Goal: Task Accomplishment & Management: Manage account settings

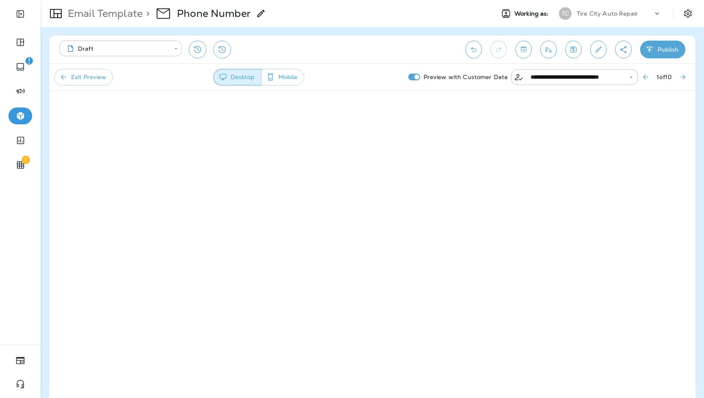
click at [621, 18] on div "Tire City Auto Repair" at bounding box center [615, 13] width 76 height 13
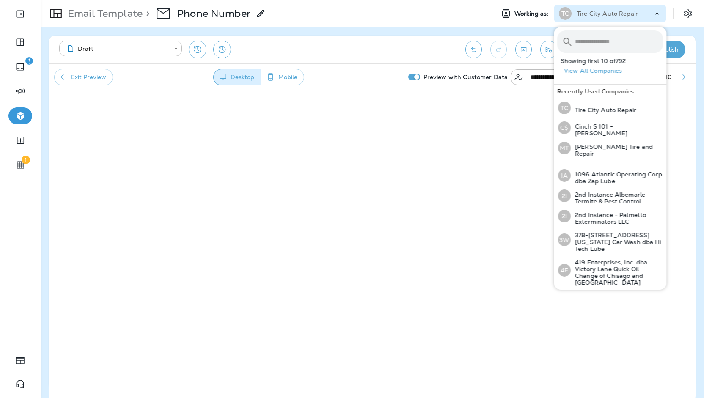
click at [621, 18] on div "Tire City Auto Repair" at bounding box center [615, 13] width 76 height 13
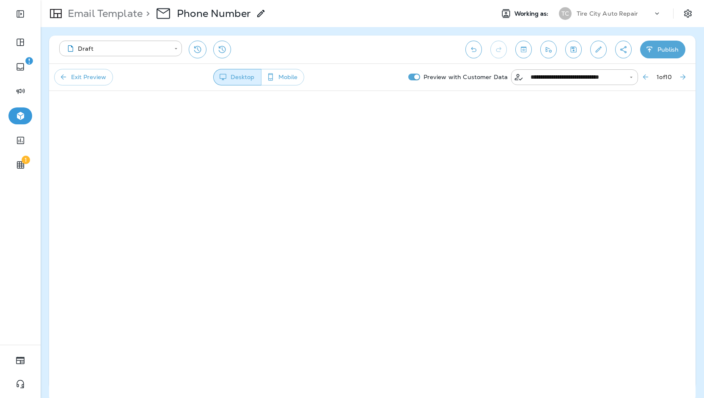
click at [619, 18] on div "Tire City Auto Repair" at bounding box center [615, 13] width 76 height 13
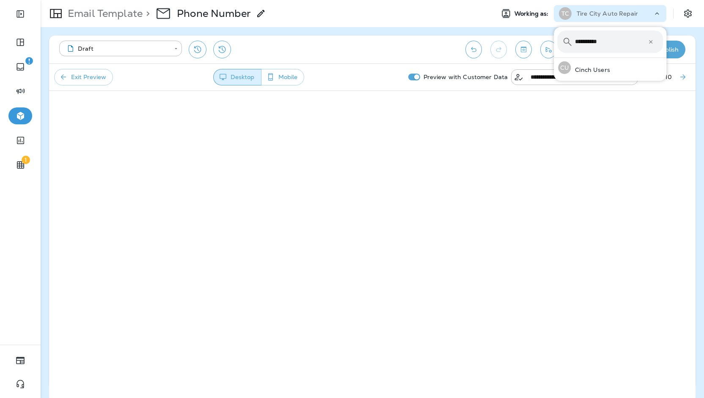
type input "**********"
click at [554, 58] on button "CU Cinch Users" at bounding box center [610, 67] width 113 height 19
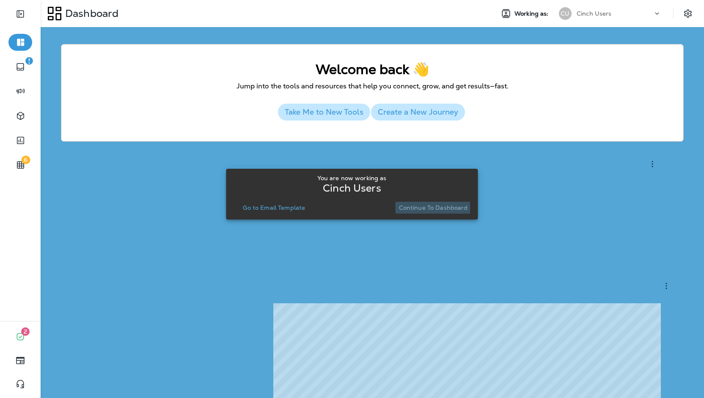
click at [418, 209] on p "Continue to Dashboard" at bounding box center [433, 207] width 69 height 7
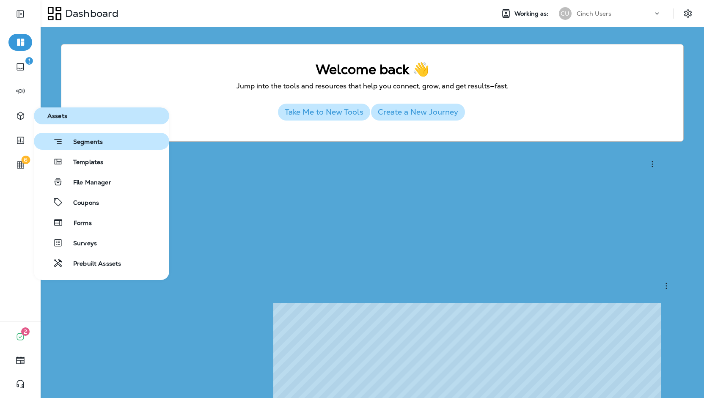
click at [79, 137] on div "Segments" at bounding box center [70, 141] width 66 height 11
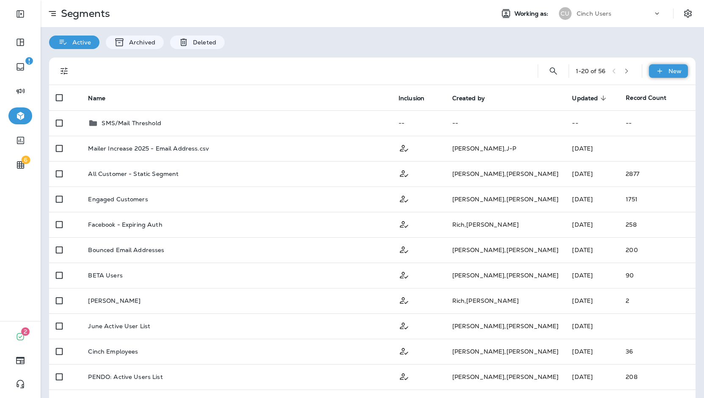
click at [655, 67] on icon at bounding box center [659, 71] width 9 height 8
click at [644, 114] on p "Custom Segment" at bounding box center [644, 111] width 55 height 7
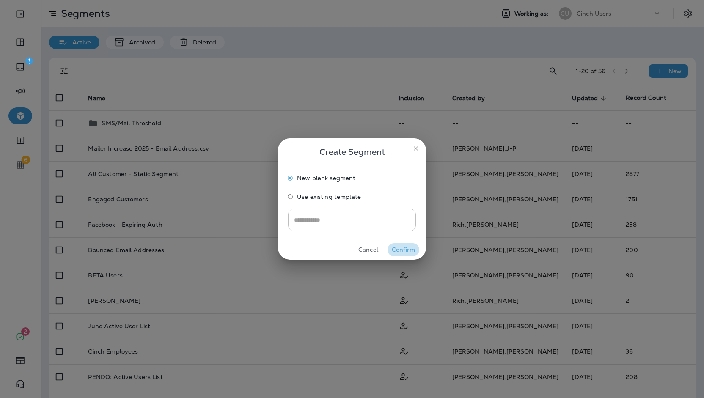
click at [398, 247] on button "Confirm" at bounding box center [404, 249] width 32 height 13
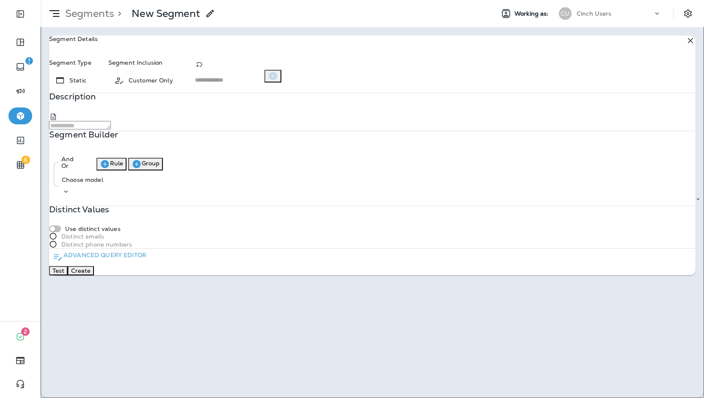
click at [105, 259] on p "Advanced Query Editor" at bounding box center [104, 255] width 83 height 8
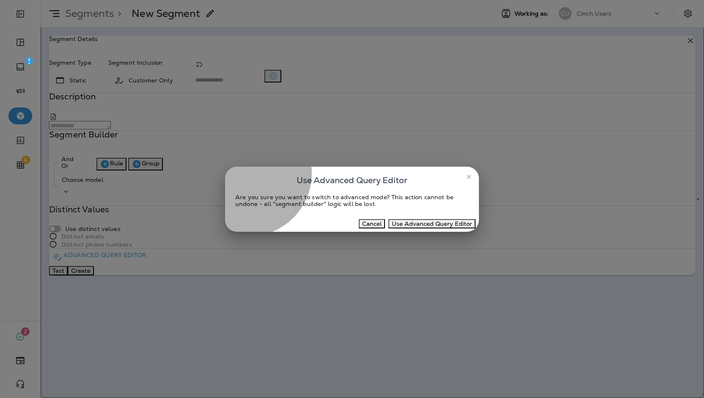
click at [410, 224] on button "Use Advanced Query Editor" at bounding box center [431, 223] width 87 height 9
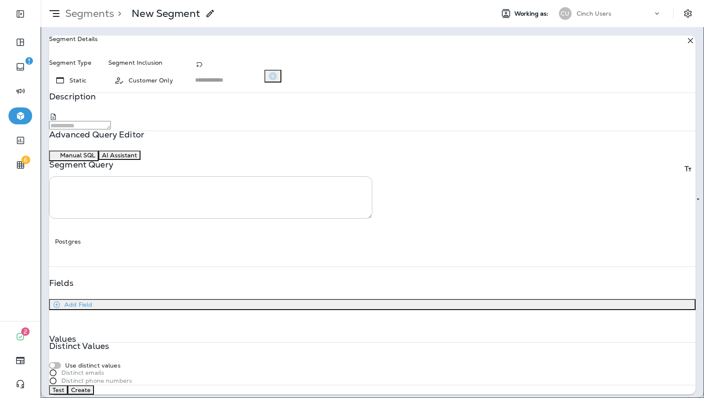
click at [140, 160] on button "AI Assistant" at bounding box center [120, 155] width 42 height 9
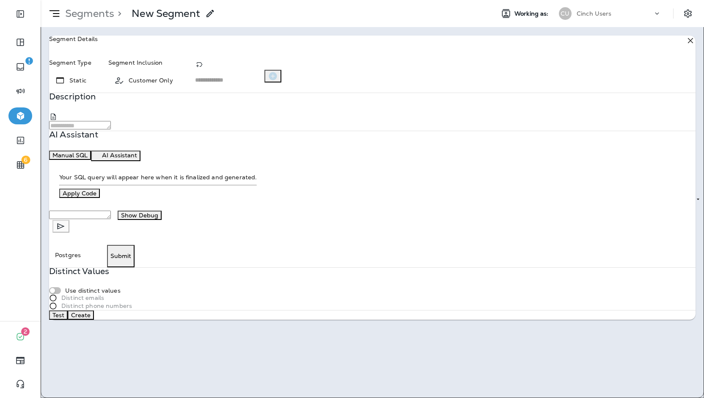
click at [49, 174] on div at bounding box center [49, 174] width 0 height 0
click at [111, 232] on div "* Describe the segment you want to build..." at bounding box center [80, 222] width 62 height 22
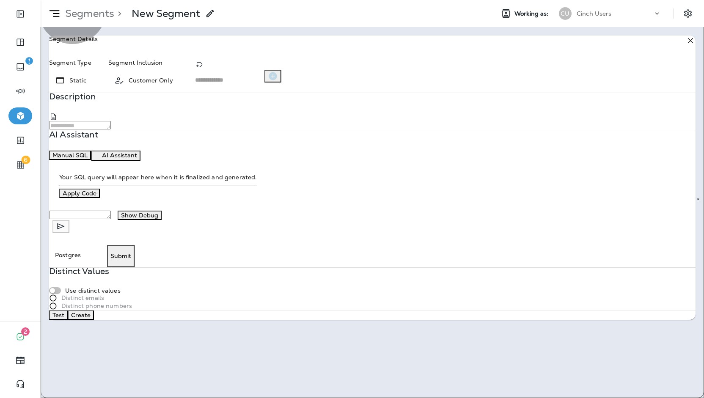
click at [91, 151] on button "Manual SQL" at bounding box center [70, 155] width 42 height 9
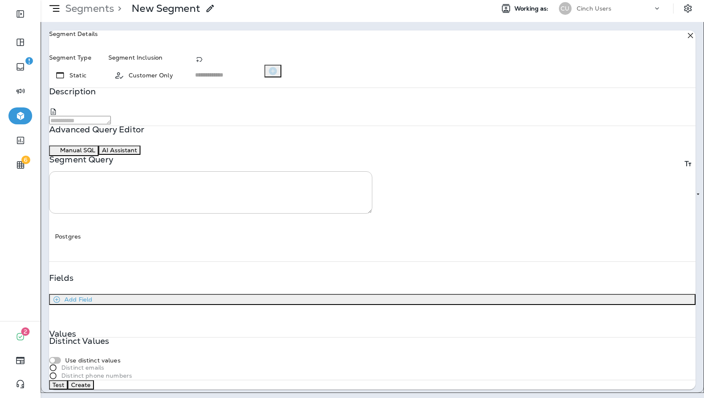
click at [123, 172] on textarea at bounding box center [210, 184] width 322 height 25
paste textarea "**********"
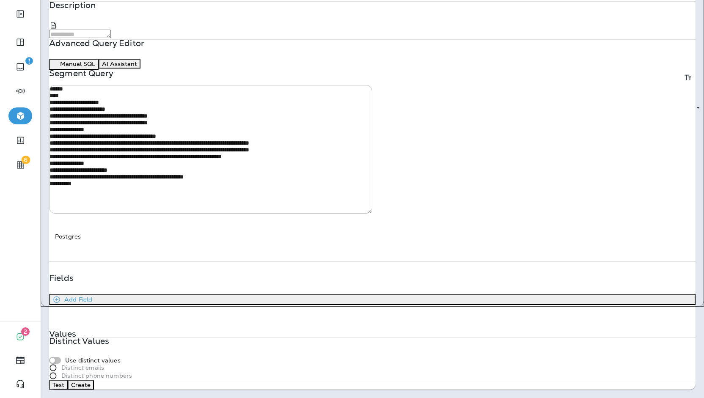
scroll to position [247, 0]
type textarea "**********"
click at [68, 380] on button "Test" at bounding box center [58, 384] width 19 height 9
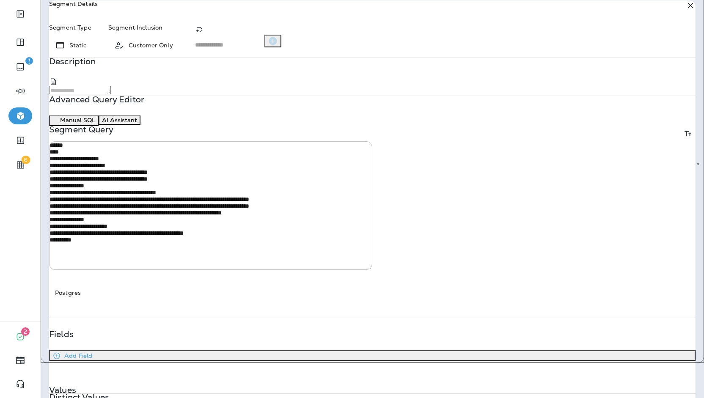
click at [140, 125] on button "AI Assistant" at bounding box center [120, 119] width 42 height 9
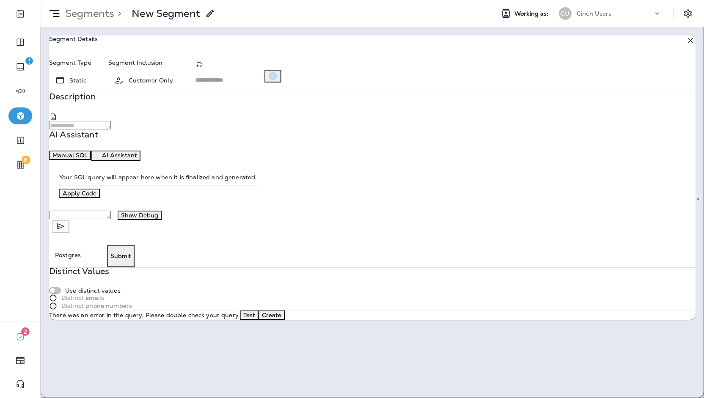
scroll to position [204, 0]
click at [111, 219] on textarea "Describe the segment you want to build..." at bounding box center [80, 215] width 62 height 8
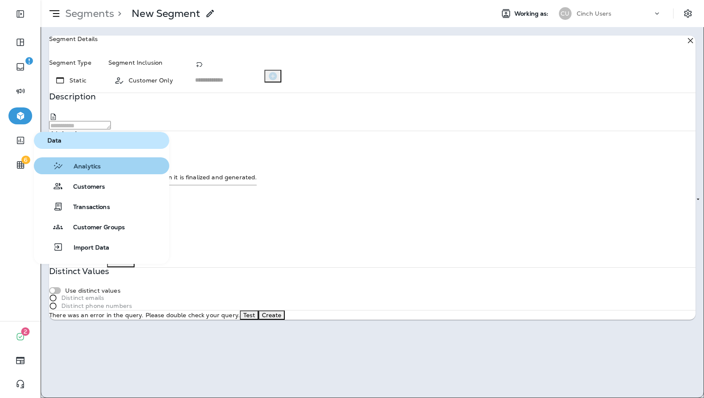
click at [65, 168] on span "Analytics" at bounding box center [81, 167] width 37 height 8
click at [25, 135] on button "button" at bounding box center [20, 140] width 24 height 17
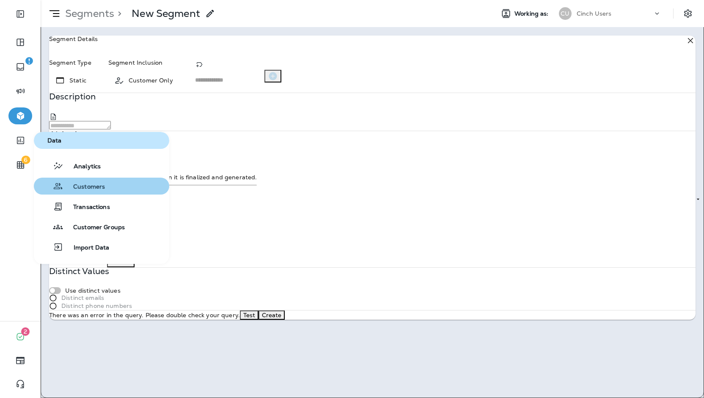
click at [97, 186] on span "Customers" at bounding box center [84, 187] width 42 height 8
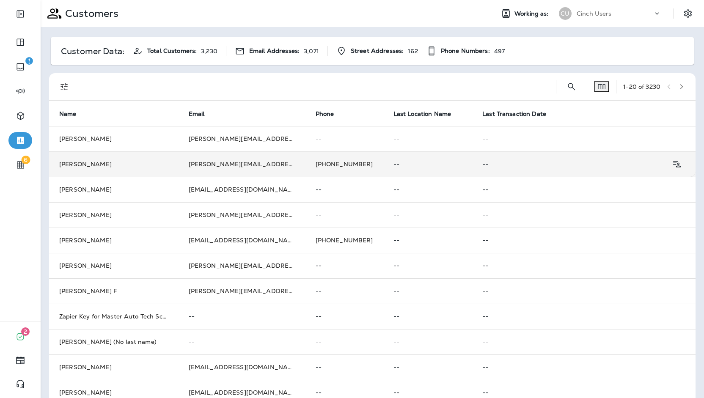
click at [361, 156] on td "[PHONE_NUMBER]" at bounding box center [344, 163] width 78 height 25
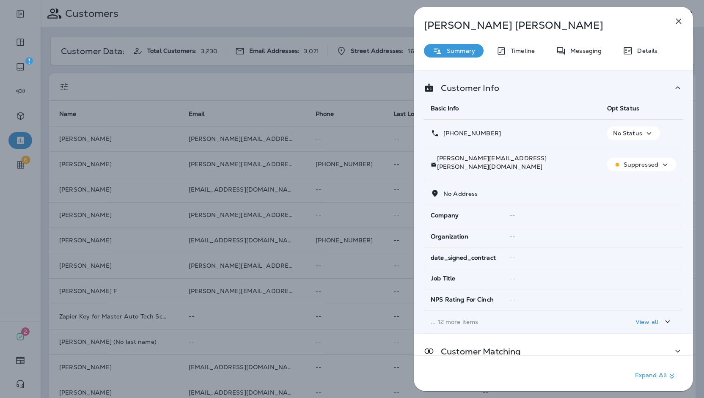
click at [226, 189] on div "[PERSON_NAME] Summary Timeline Messaging Details Customer Info Basic Info Opt S…" at bounding box center [352, 199] width 704 height 398
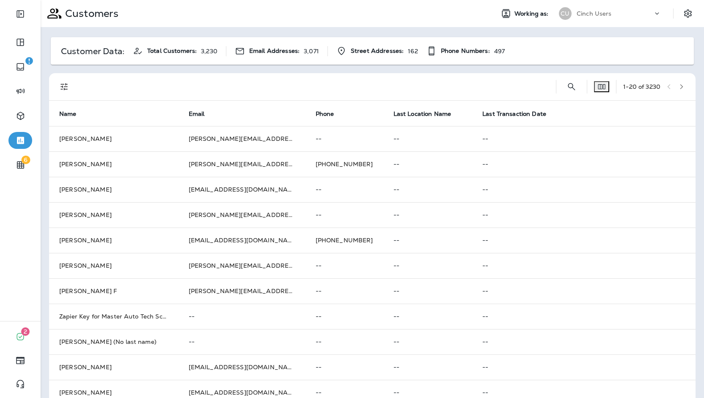
click at [269, 196] on td "[EMAIL_ADDRESS][DOMAIN_NAME]" at bounding box center [242, 189] width 127 height 25
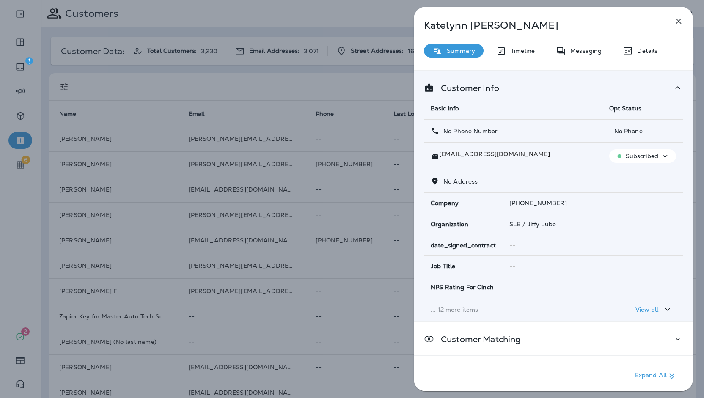
click at [463, 299] on td "... 12 more items" at bounding box center [513, 309] width 179 height 23
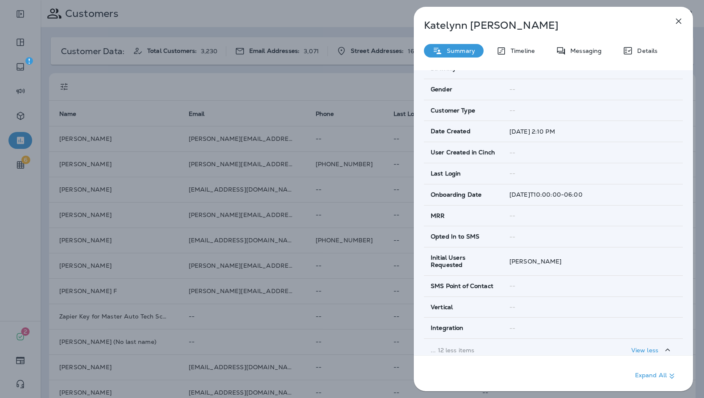
scroll to position [254, 0]
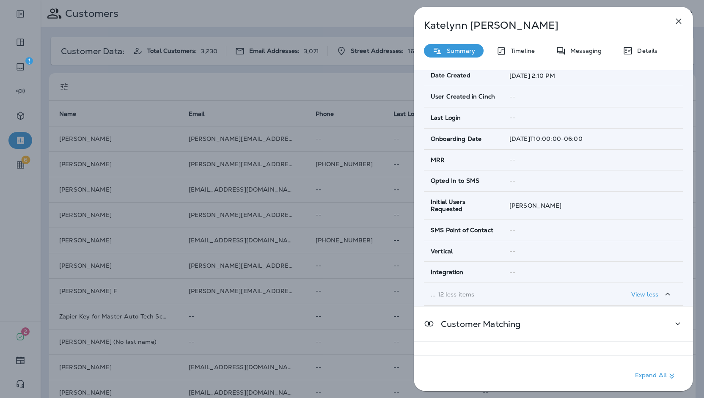
click at [462, 292] on p "... 12 less items" at bounding box center [513, 294] width 165 height 7
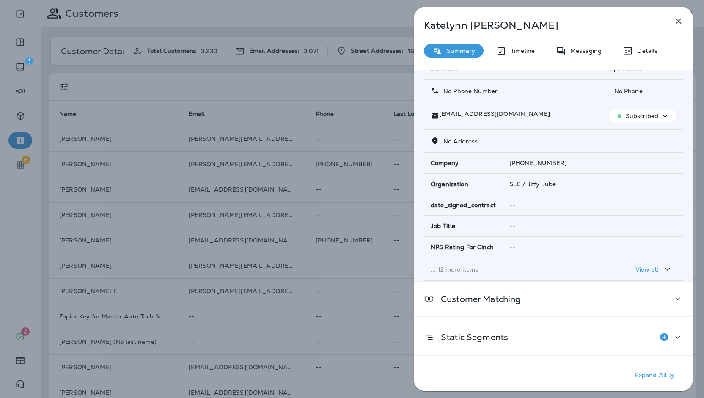
click at [463, 274] on td "... 12 more items" at bounding box center [513, 269] width 179 height 23
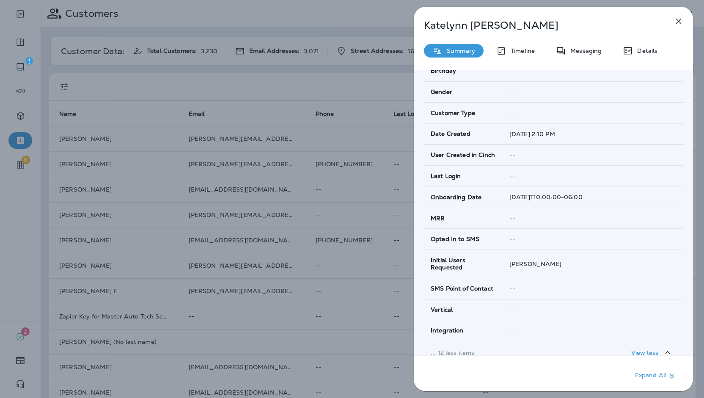
scroll to position [234, 0]
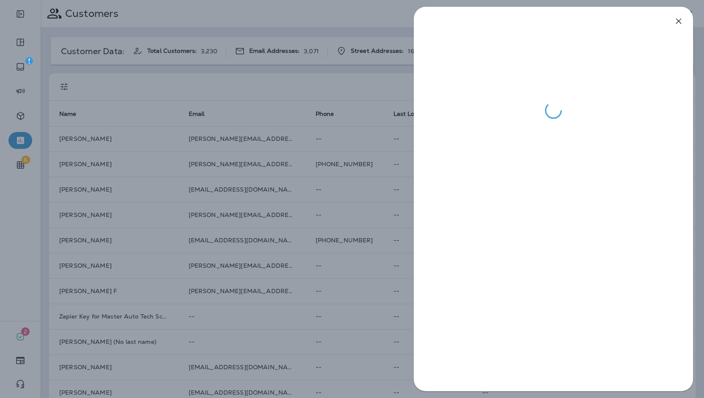
click at [356, 266] on div at bounding box center [352, 199] width 704 height 398
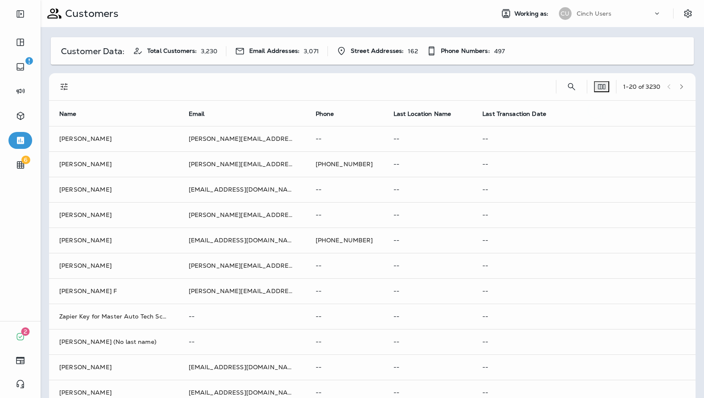
click at [306, 240] on div at bounding box center [352, 199] width 704 height 398
click at [306, 240] on td "[PHONE_NUMBER]" at bounding box center [344, 240] width 78 height 25
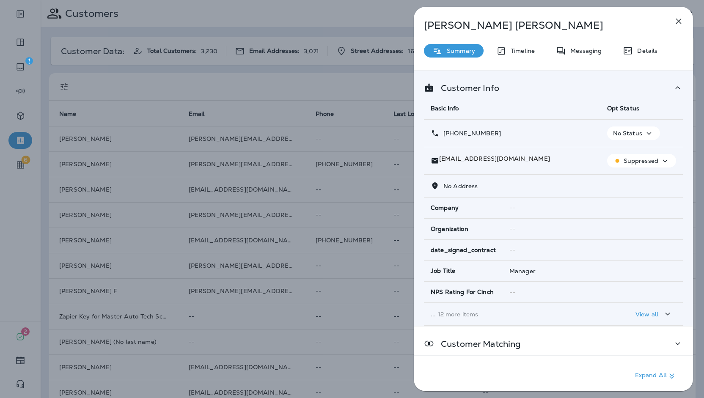
click at [510, 311] on p "... 12 more items" at bounding box center [512, 314] width 163 height 7
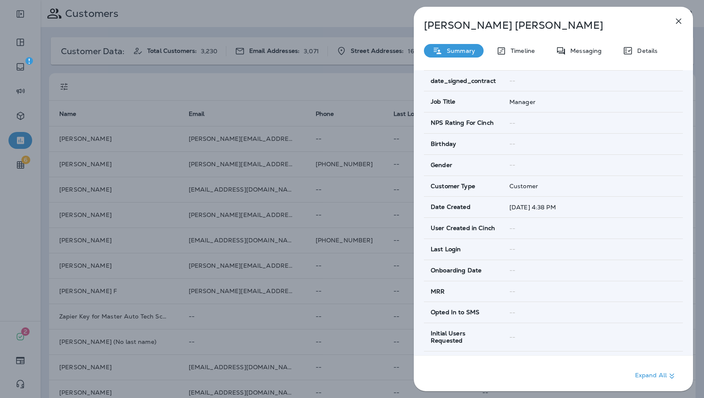
scroll to position [254, 0]
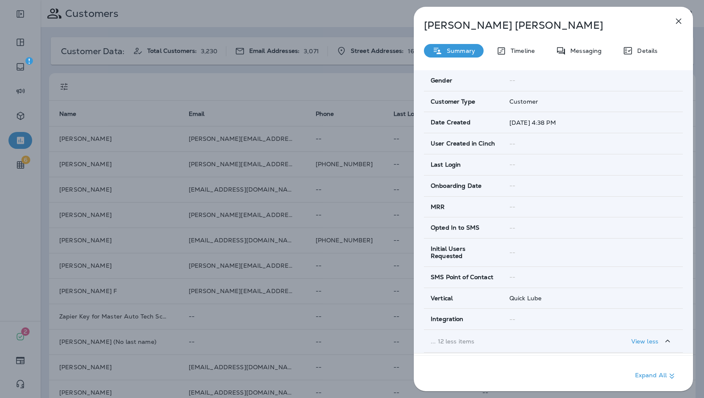
click at [259, 284] on div "[PERSON_NAME] Summary Timeline Messaging Details Customer Info Basic Info Opt S…" at bounding box center [352, 199] width 704 height 398
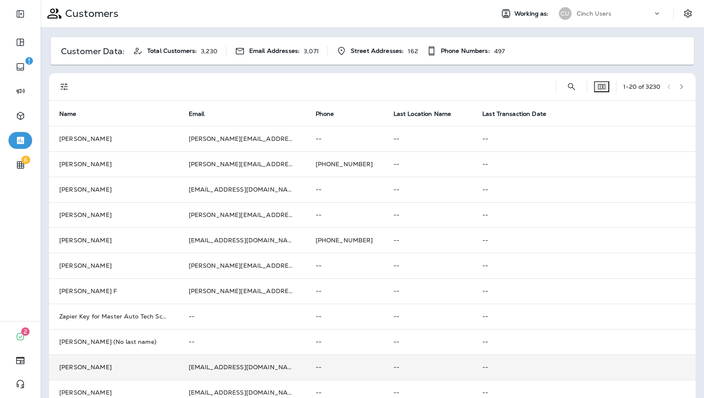
click at [175, 363] on td "[PERSON_NAME]" at bounding box center [113, 367] width 129 height 25
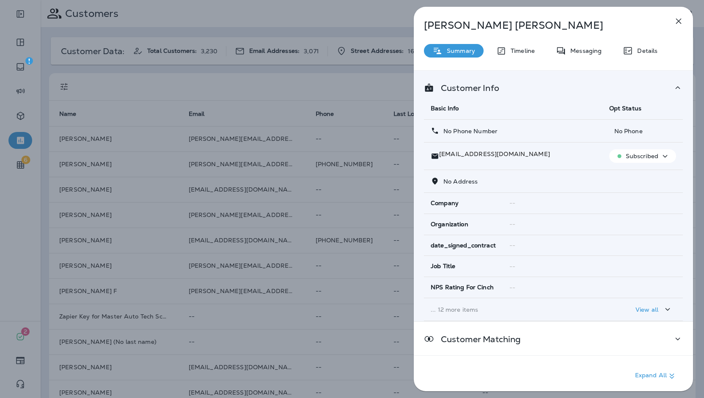
click at [482, 313] on td "... 12 more items" at bounding box center [513, 309] width 179 height 23
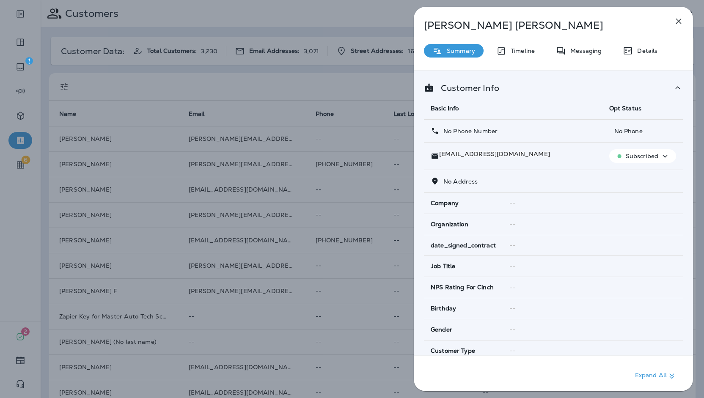
click at [337, 268] on div "[PERSON_NAME] Summary Timeline Messaging Details Customer Info Basic Info Opt S…" at bounding box center [352, 199] width 704 height 398
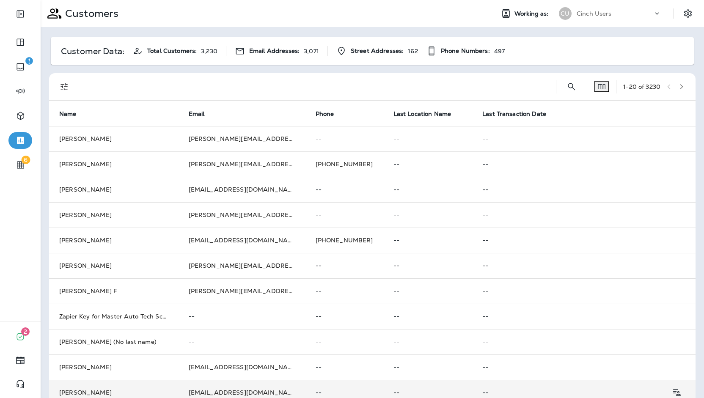
click at [274, 387] on td "[EMAIL_ADDRESS][DOMAIN_NAME]" at bounding box center [242, 392] width 127 height 25
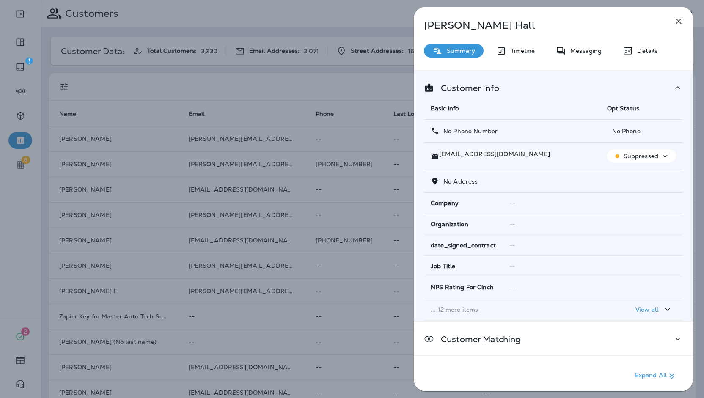
click at [461, 307] on p "... 12 more items" at bounding box center [512, 309] width 163 height 7
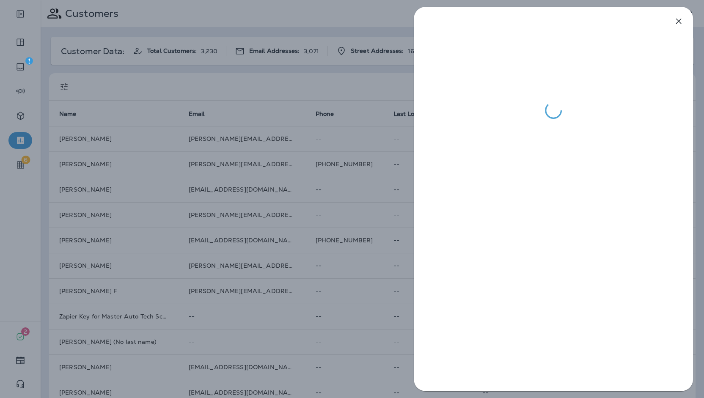
click at [313, 262] on div at bounding box center [352, 199] width 704 height 398
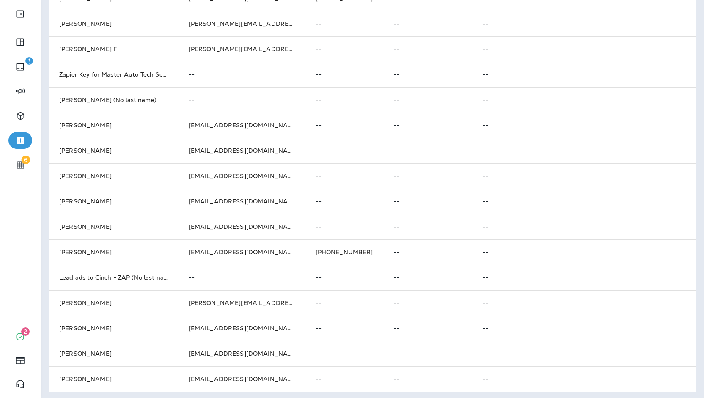
scroll to position [244, 0]
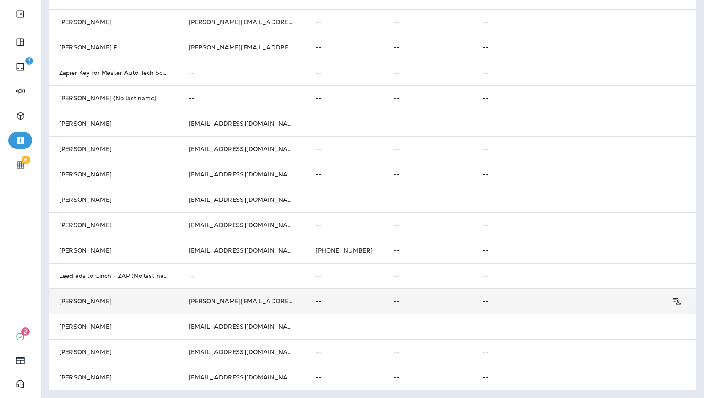
click at [112, 311] on td "[PERSON_NAME]" at bounding box center [113, 301] width 129 height 25
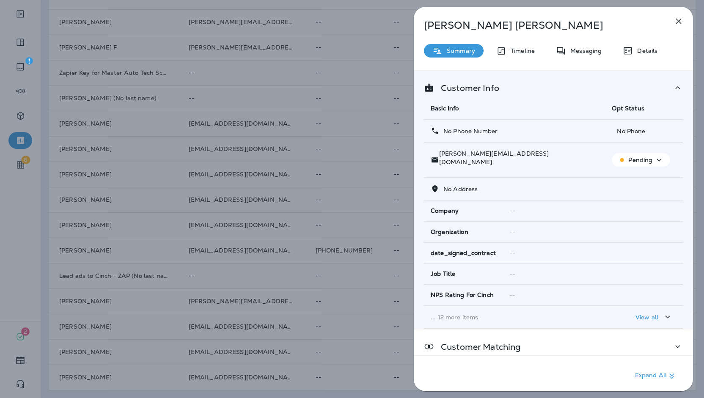
click at [484, 314] on p "... 12 more items" at bounding box center [515, 317] width 168 height 7
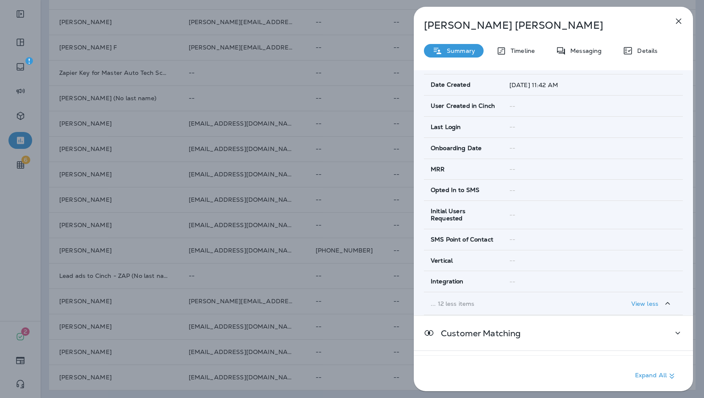
scroll to position [296, 0]
click at [289, 253] on div "[PERSON_NAME] Summary Timeline Messaging Details Customer Info Basic Info Opt S…" at bounding box center [352, 199] width 704 height 398
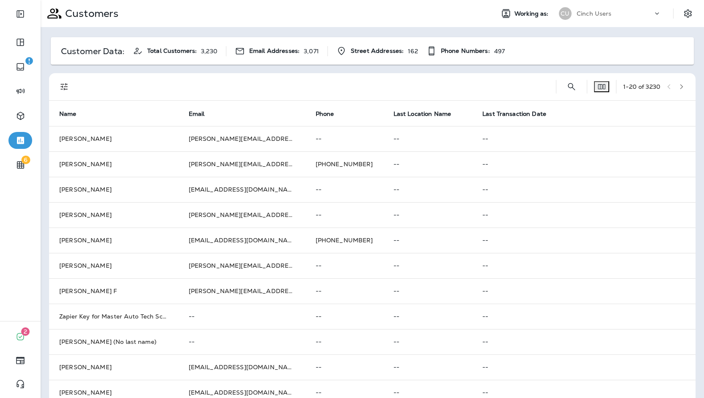
click at [605, 0] on div "Customers Working as: CU Cinch Users" at bounding box center [372, 13] width 663 height 27
click at [602, 32] on div "Customer Data: Total Customers: 3,230 Email Addresses: 3,071 Street Addresses: …" at bounding box center [372, 335] width 663 height 616
click at [606, 11] on div "Cinch Users" at bounding box center [615, 13] width 76 height 13
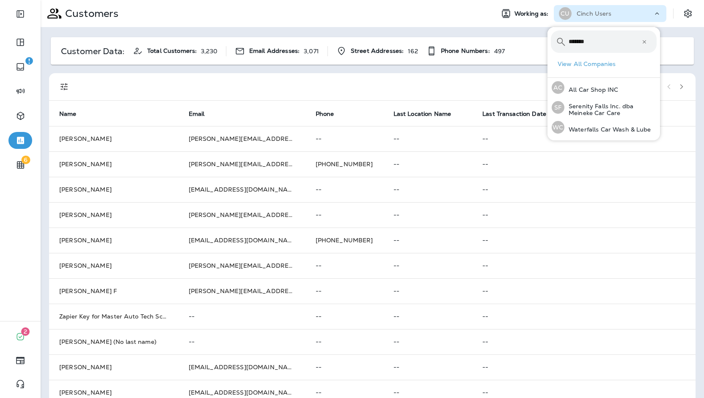
type input "*******"
click at [547, 78] on button "AC All Car Shop INC" at bounding box center [603, 87] width 113 height 19
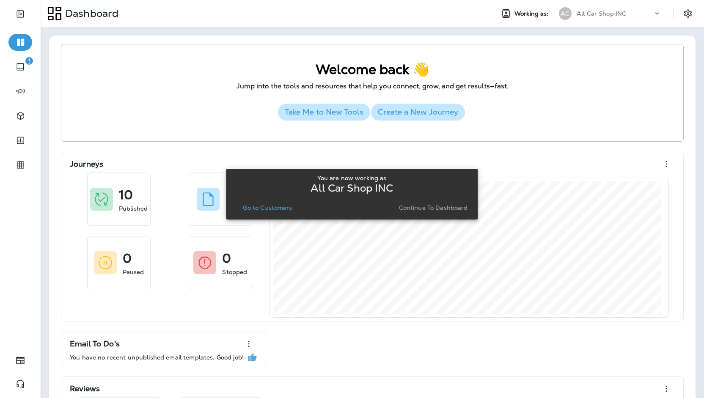
click at [451, 203] on button "Continue to Dashboard" at bounding box center [434, 208] width 76 height 12
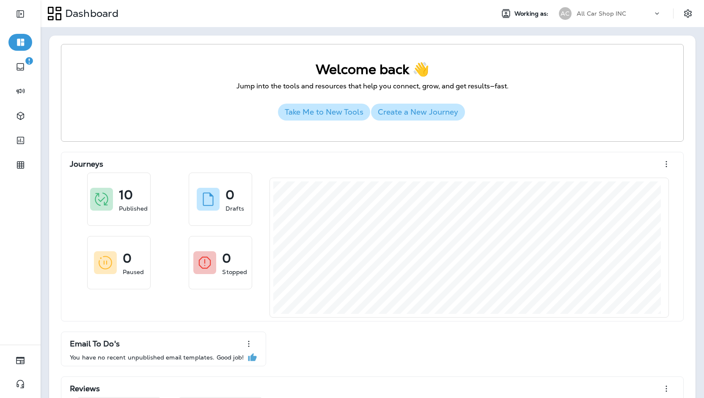
click at [544, 138] on div "Welcome back 👋 Jump into the tools and resources that help you connect, grow, a…" at bounding box center [372, 93] width 623 height 98
